Goal: Task Accomplishment & Management: Manage account settings

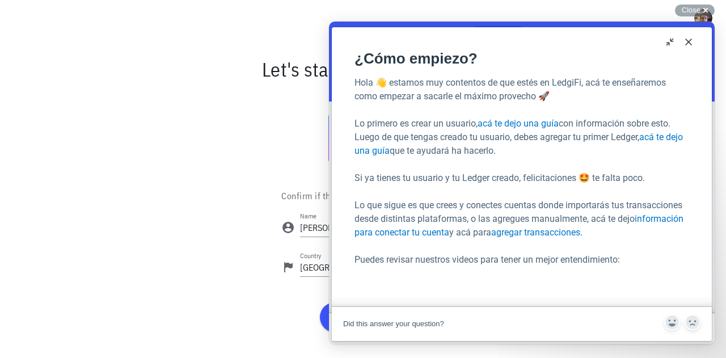
click at [693, 41] on button "Close" at bounding box center [689, 42] width 18 height 18
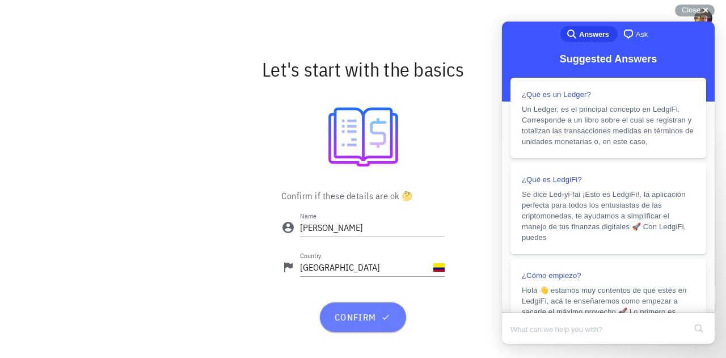
click at [348, 311] on span "confirm" at bounding box center [363, 316] width 58 height 11
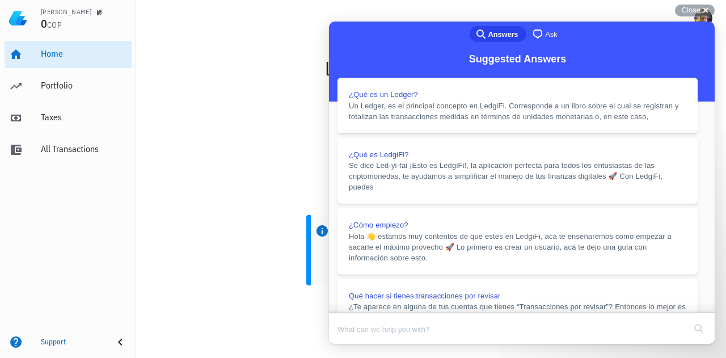
click at [350, 344] on button "Close" at bounding box center [340, 351] width 20 height 15
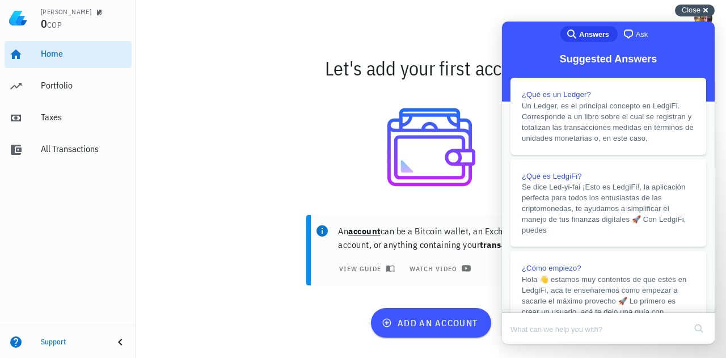
click at [709, 9] on div "Close cross-small" at bounding box center [695, 11] width 40 height 12
